Goal: Find specific page/section

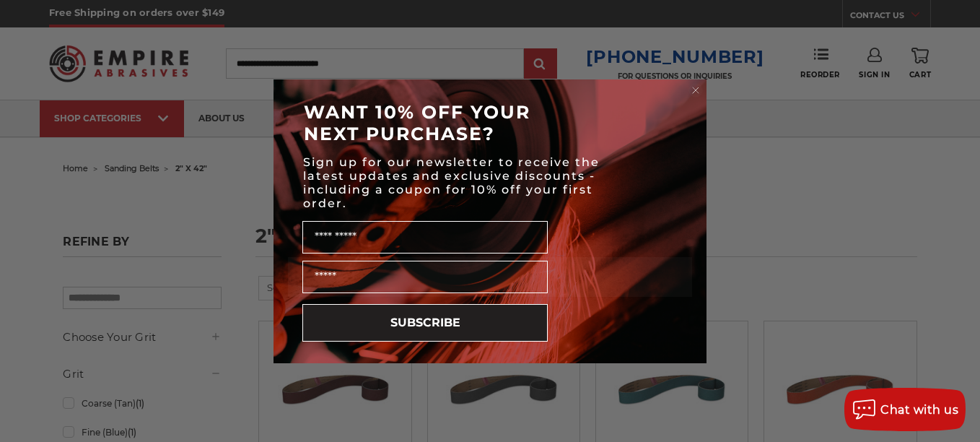
click at [693, 91] on circle "Close dialog" at bounding box center [696, 90] width 14 height 14
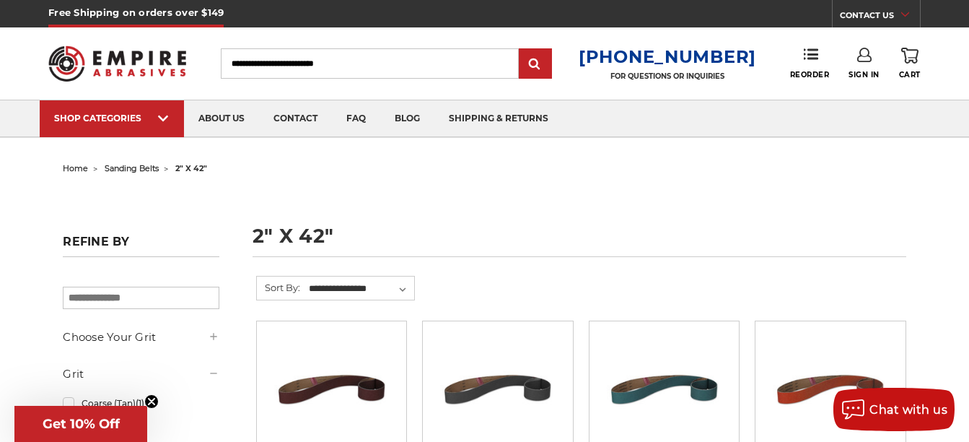
click at [151, 402] on icon "Close teaser" at bounding box center [152, 401] width 6 height 6
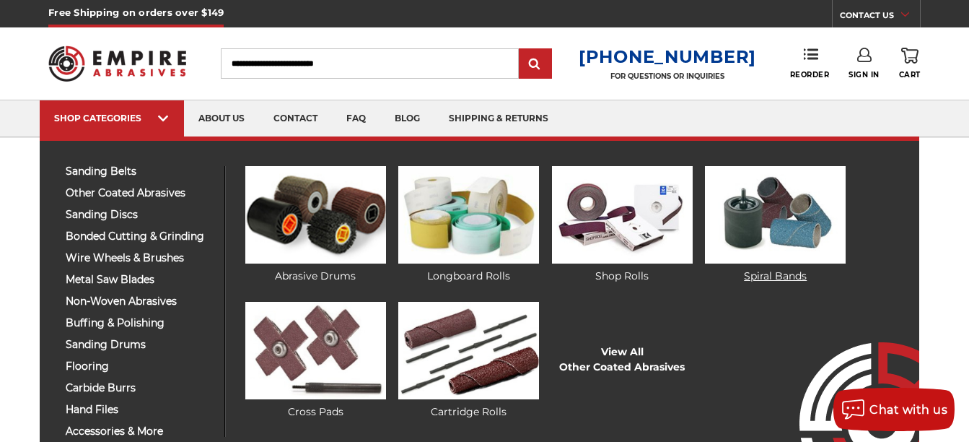
click at [779, 276] on link "Spiral Bands" at bounding box center [775, 225] width 141 height 118
